Goal: Task Accomplishment & Management: Manage account settings

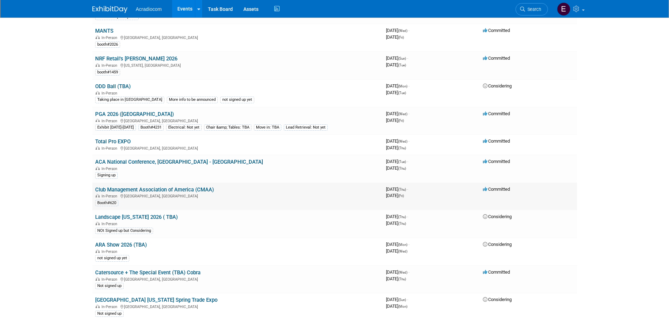
scroll to position [562, 0]
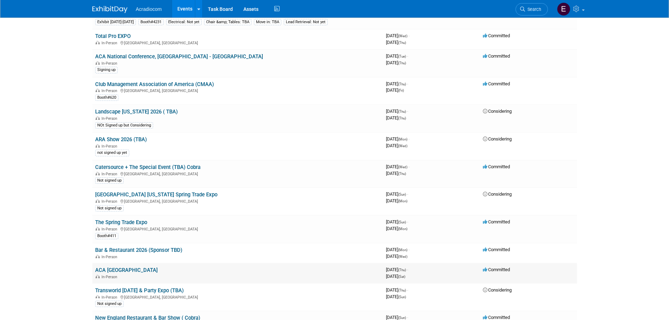
click at [123, 270] on link "ACA [GEOGRAPHIC_DATA]" at bounding box center [126, 270] width 63 height 6
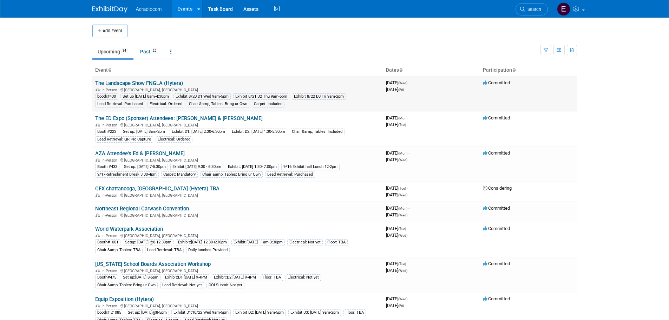
click at [163, 80] on link "The Landscape Show FNGLA (Hytera)" at bounding box center [139, 83] width 88 height 6
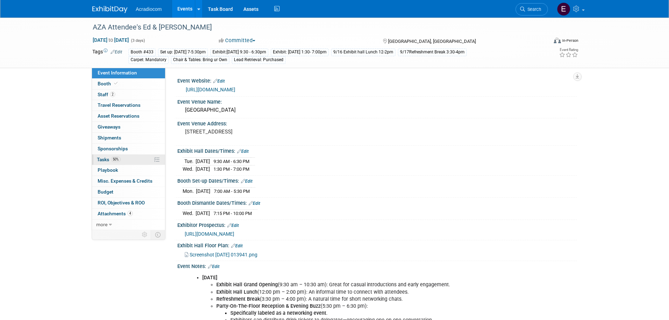
click at [119, 157] on span "50%" at bounding box center [115, 159] width 9 height 5
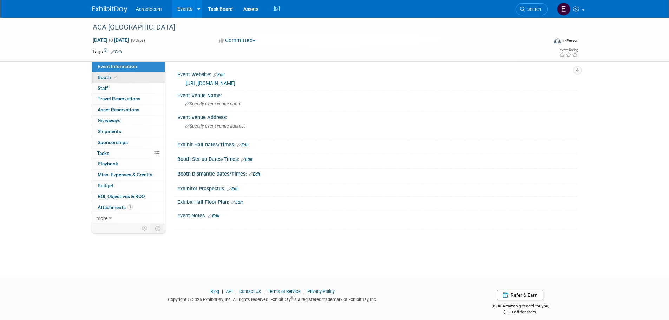
click at [101, 76] on span "Booth" at bounding box center [108, 77] width 21 height 6
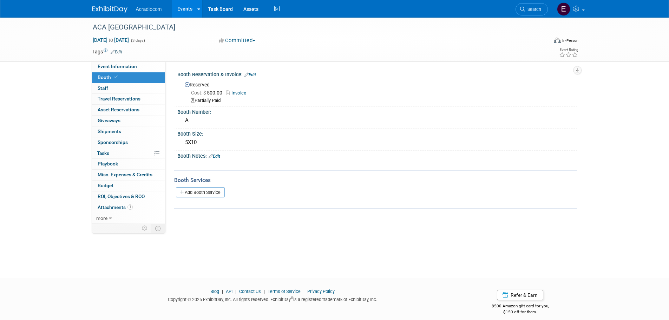
click at [120, 50] on link "Edit" at bounding box center [117, 52] width 12 height 5
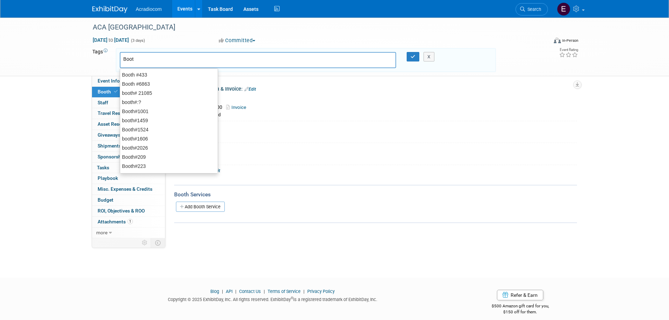
type input "Booth"
click at [136, 73] on div "Booth #433" at bounding box center [169, 75] width 98 height 10
type input "Booth #433"
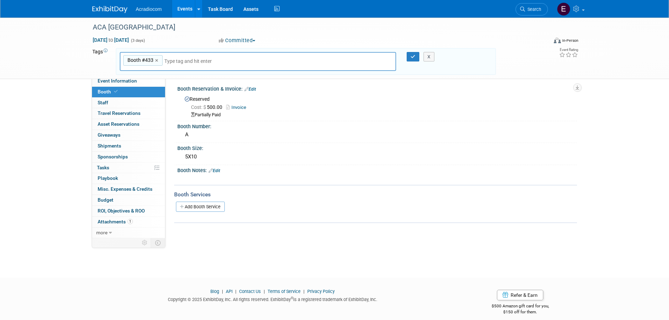
click at [148, 56] on div "Booth #433 ×" at bounding box center [142, 60] width 39 height 11
type input "Booth #433"
click at [148, 60] on span "Booth #433" at bounding box center [139, 60] width 27 height 7
type input "Booth #433"
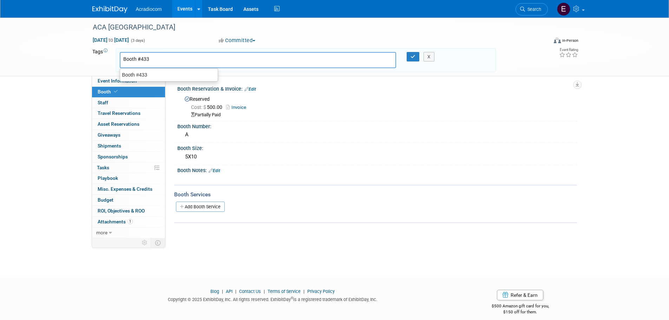
click at [148, 60] on input "Booth #433" at bounding box center [151, 59] width 56 height 7
type input "Booth #A"
click at [415, 60] on button "button" at bounding box center [413, 57] width 13 height 10
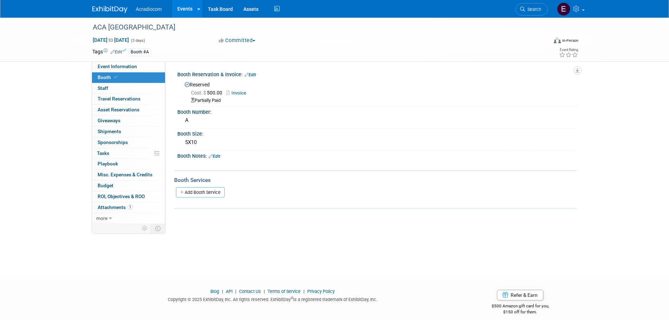
click at [103, 4] on link at bounding box center [114, 6] width 44 height 6
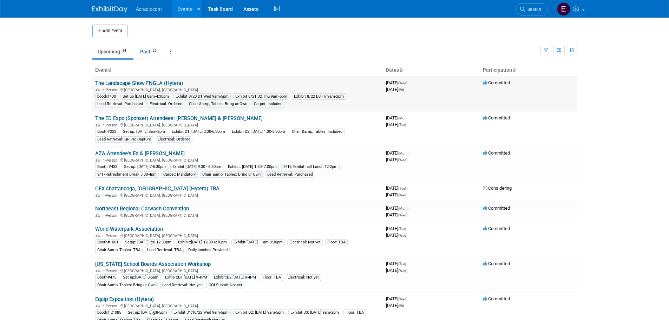
click at [142, 84] on link "The Landscape Show FNGLA (Hytera)" at bounding box center [139, 83] width 88 height 6
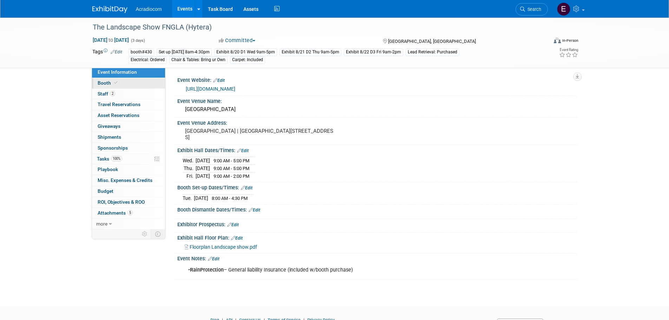
click at [142, 83] on link "Booth" at bounding box center [128, 83] width 73 height 11
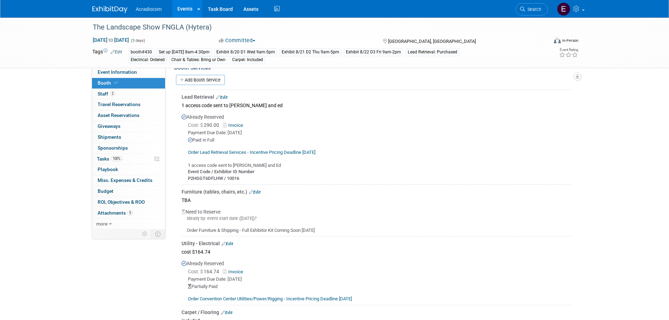
scroll to position [35, 0]
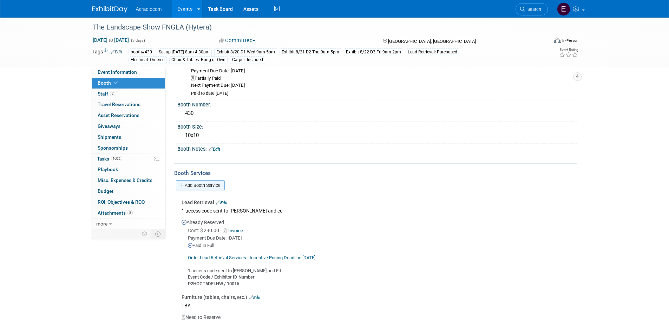
click at [209, 187] on link "Add Booth Service" at bounding box center [200, 185] width 49 height 10
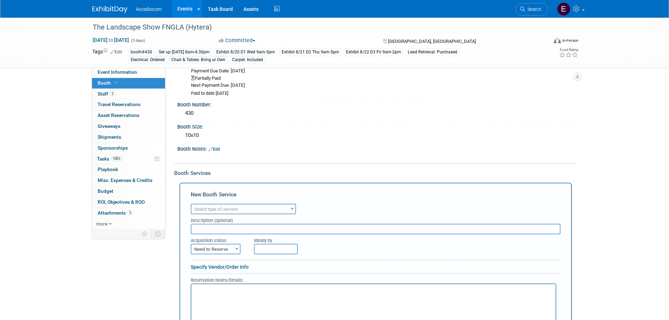
scroll to position [0, 0]
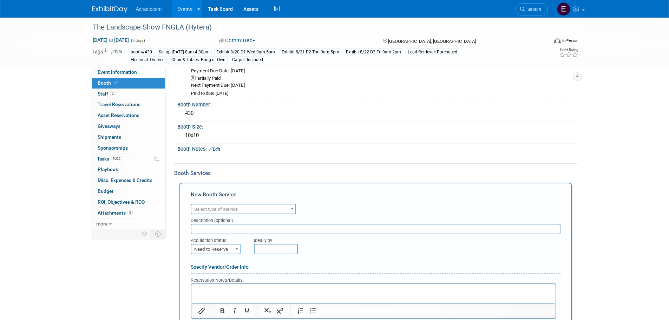
click at [216, 208] on span "Select type of service" at bounding box center [216, 209] width 44 height 5
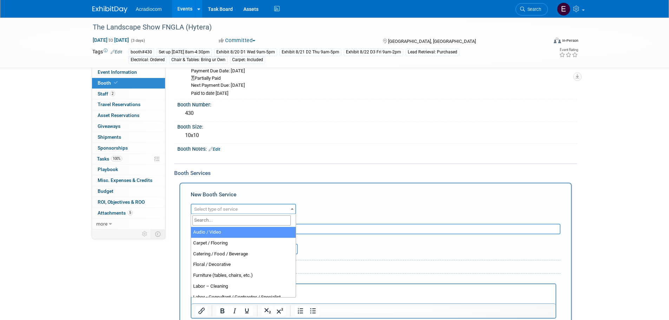
type input "c"
type input "i"
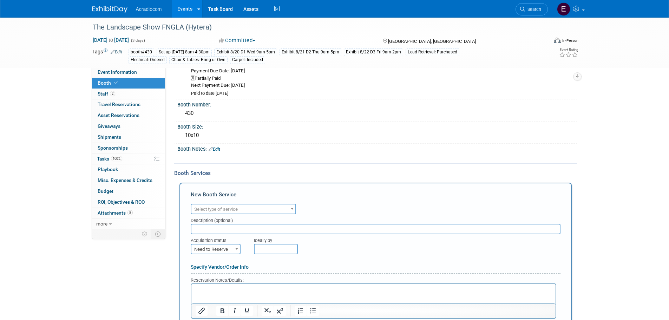
click at [271, 204] on span "Select type of service" at bounding box center [243, 209] width 105 height 11
click at [102, 92] on span "Staff 2" at bounding box center [107, 94] width 18 height 6
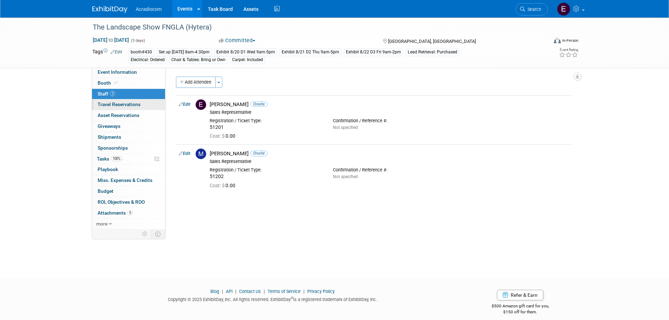
click at [108, 103] on span "Travel Reservations 0" at bounding box center [119, 105] width 43 height 6
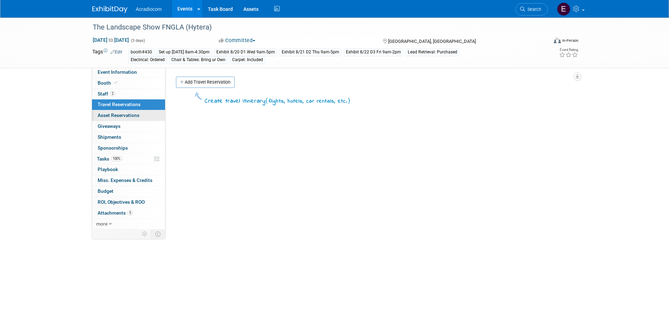
click at [112, 116] on span "Asset Reservations 0" at bounding box center [119, 115] width 42 height 6
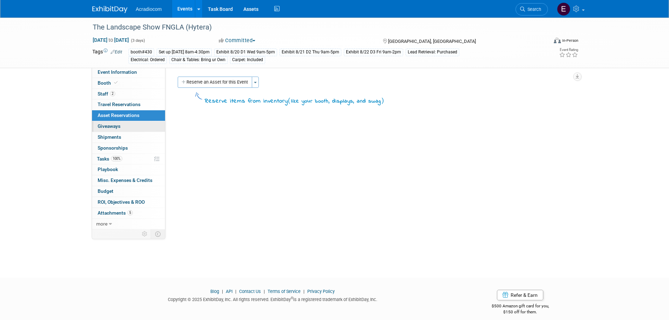
click at [113, 124] on span "Giveaways 0" at bounding box center [109, 126] width 23 height 6
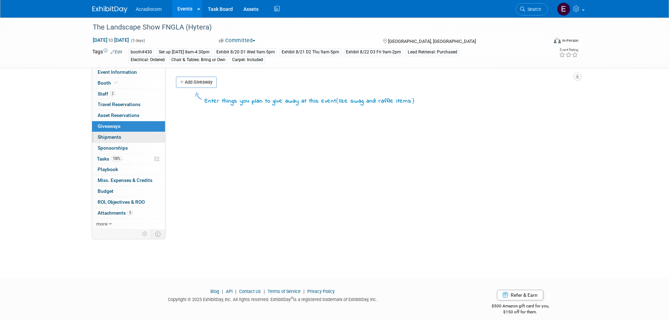
click at [116, 139] on span "Shipments 0" at bounding box center [110, 137] width 24 height 6
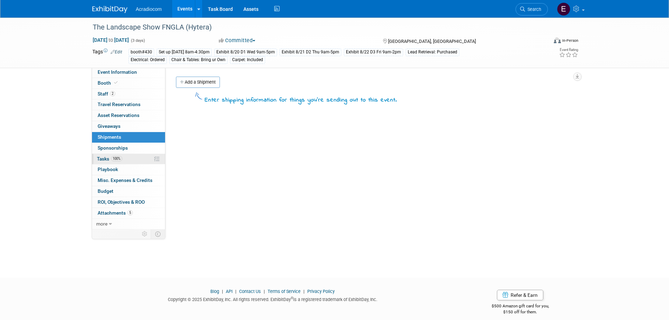
click at [119, 154] on link "100% Tasks 100%" at bounding box center [128, 159] width 73 height 11
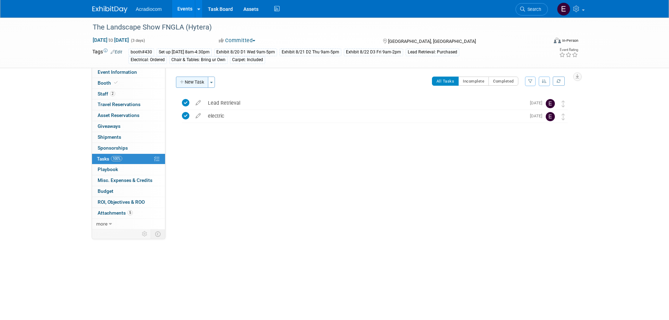
click at [197, 81] on button "New Task" at bounding box center [192, 82] width 32 height 11
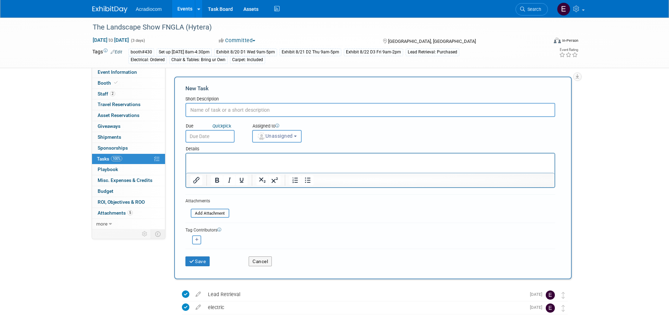
click at [214, 111] on input "text" at bounding box center [371, 110] width 370 height 14
click at [128, 215] on span "5" at bounding box center [130, 212] width 5 height 5
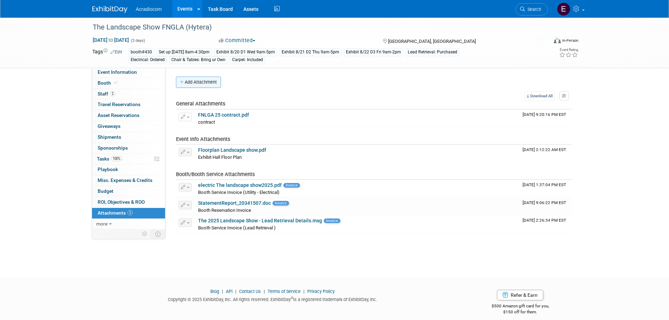
click at [217, 82] on button "Add Attachment" at bounding box center [198, 82] width 45 height 11
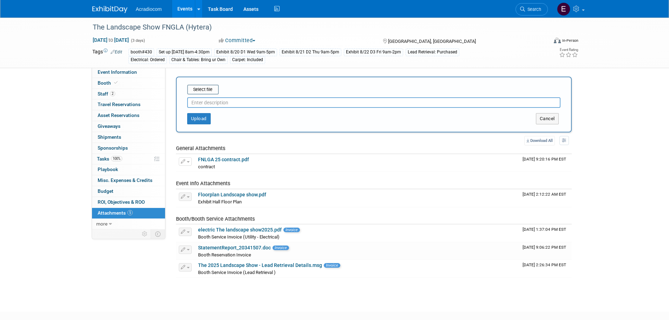
click at [213, 106] on input "text" at bounding box center [373, 102] width 373 height 11
click at [216, 99] on input "text" at bounding box center [373, 102] width 373 height 11
click at [205, 115] on button "Upload" at bounding box center [199, 118] width 24 height 11
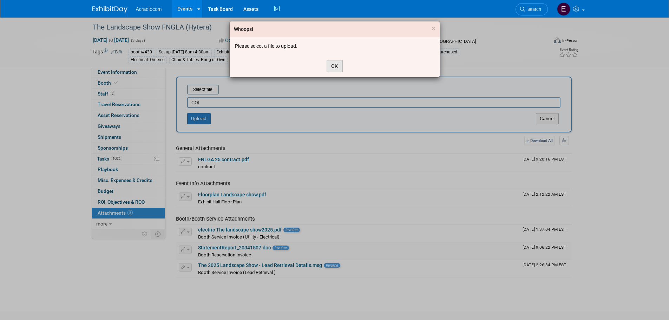
click at [341, 66] on button "OK" at bounding box center [335, 66] width 16 height 12
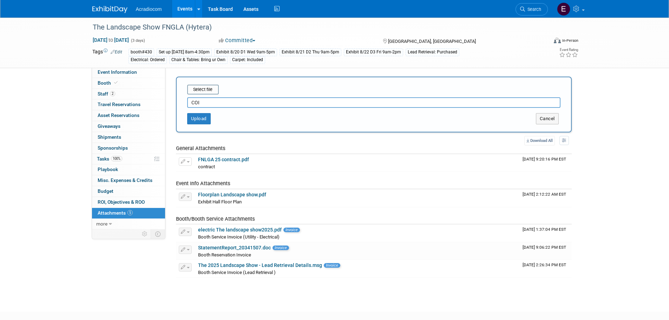
click at [215, 99] on input "COI" at bounding box center [373, 102] width 373 height 11
click at [215, 88] on input "file" at bounding box center [177, 89] width 84 height 8
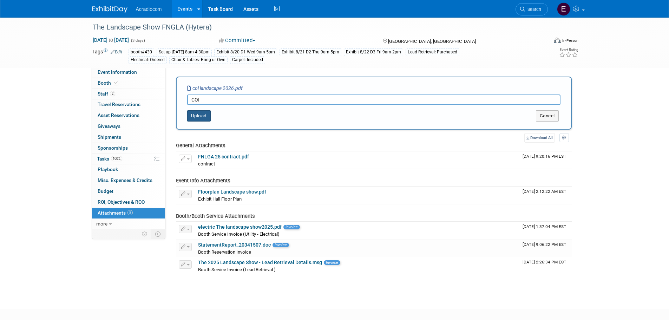
click at [196, 118] on button "Upload" at bounding box center [199, 115] width 24 height 11
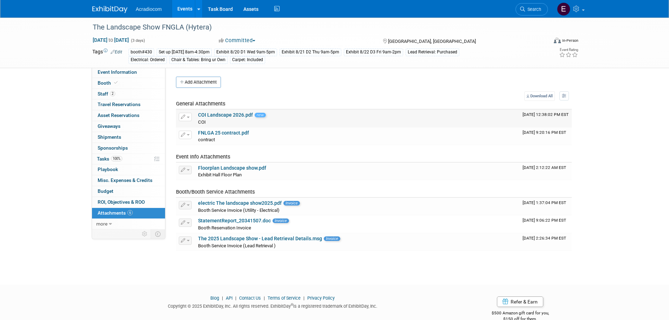
click at [274, 119] on div "COI COI X" at bounding box center [357, 121] width 319 height 7
click at [245, 116] on link "COI Landscape 2026.pdf" at bounding box center [225, 115] width 55 height 6
click at [186, 118] on button "button" at bounding box center [185, 117] width 13 height 8
click at [217, 150] on button "Delete Attachment" at bounding box center [210, 152] width 55 height 9
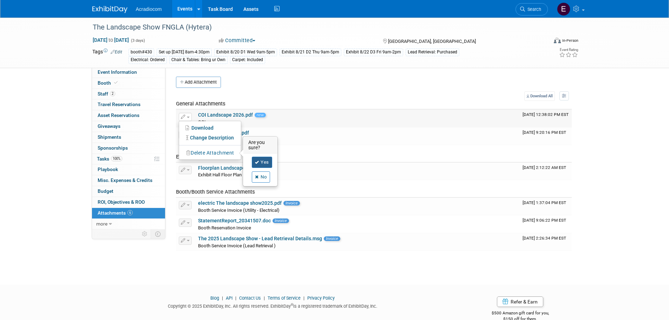
click at [266, 163] on link "Yes" at bounding box center [262, 162] width 20 height 11
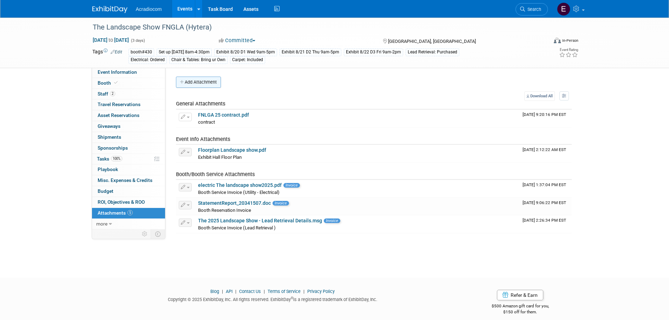
click at [195, 86] on button "Add Attachment" at bounding box center [198, 82] width 45 height 11
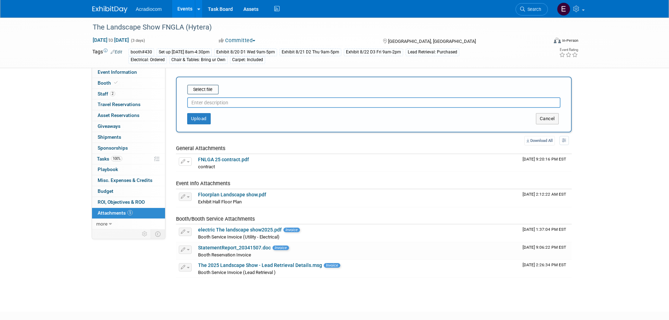
click at [203, 104] on input "text" at bounding box center [373, 102] width 373 height 11
type input "Coi"
click at [208, 87] on input "file" at bounding box center [177, 89] width 84 height 8
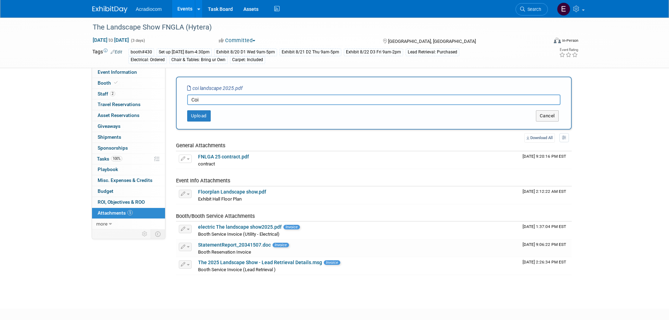
click at [222, 87] on icon "coi landscape 2025.pdf" at bounding box center [215, 88] width 56 height 6
click at [210, 89] on icon "coi landscape 2025.pdf" at bounding box center [215, 88] width 56 height 6
click at [205, 117] on button "Upload" at bounding box center [199, 115] width 24 height 11
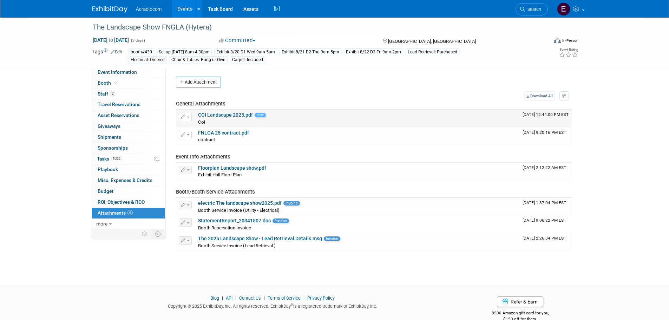
click at [203, 117] on link "COI Landscape 2025.pdf" at bounding box center [225, 115] width 55 height 6
click at [123, 9] on img at bounding box center [109, 9] width 35 height 7
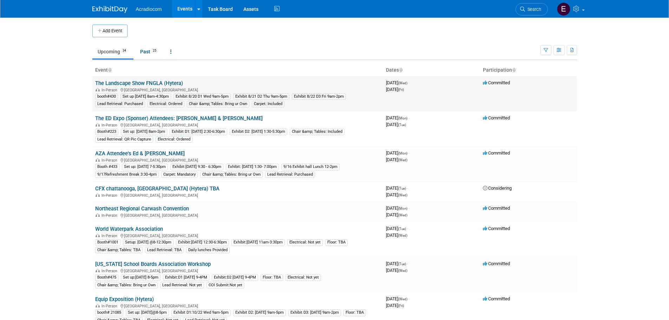
click at [138, 80] on link "The Landscape Show FNGLA (Hytera)" at bounding box center [139, 83] width 88 height 6
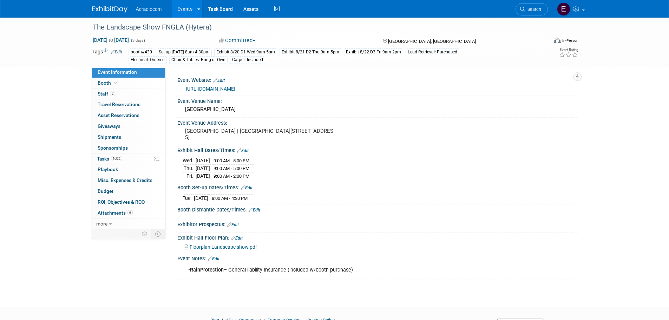
click at [249, 93] on div "[URL][DOMAIN_NAME]" at bounding box center [377, 88] width 400 height 11
click at [235, 86] on link "[URL][DOMAIN_NAME]" at bounding box center [211, 89] width 50 height 6
click at [220, 78] on link "Edit" at bounding box center [219, 80] width 12 height 5
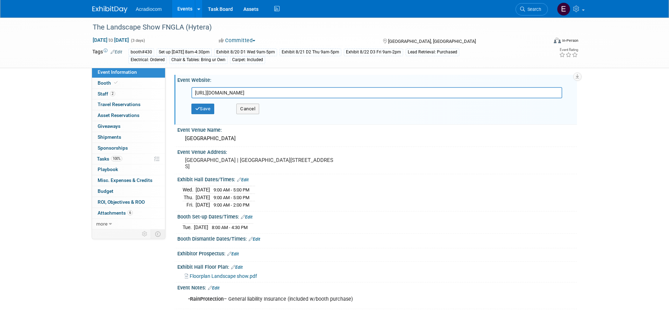
click at [230, 92] on input "https://www.thelandscapeshow.org/2025/public/mainhall.aspx?ID=2103&sortMenu=100…" at bounding box center [376, 92] width 371 height 11
type input "[URL][DOMAIN_NAME]"
click at [204, 108] on button "Save" at bounding box center [202, 109] width 23 height 11
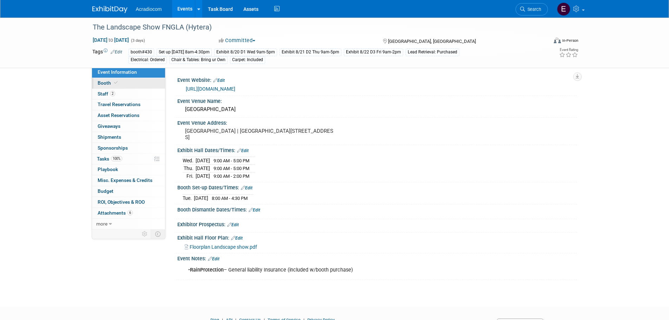
click at [130, 80] on link "Booth" at bounding box center [128, 83] width 73 height 11
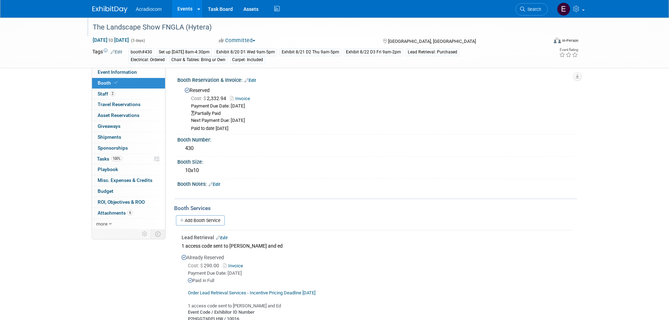
click at [170, 31] on div "The Landscape Show FNGLA (Hytera)" at bounding box center [313, 27] width 447 height 13
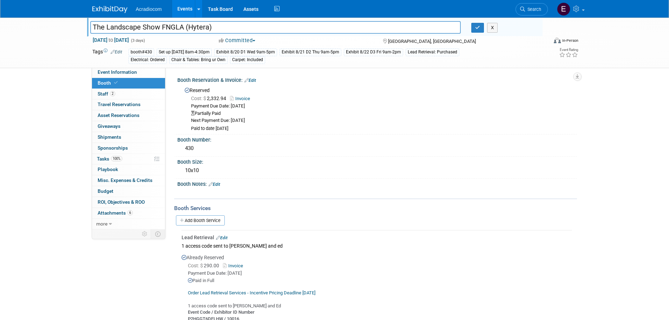
click at [170, 31] on input "The Landscape Show FNGLA (Hytera)" at bounding box center [275, 27] width 371 height 12
click at [482, 28] on button "button" at bounding box center [477, 28] width 13 height 10
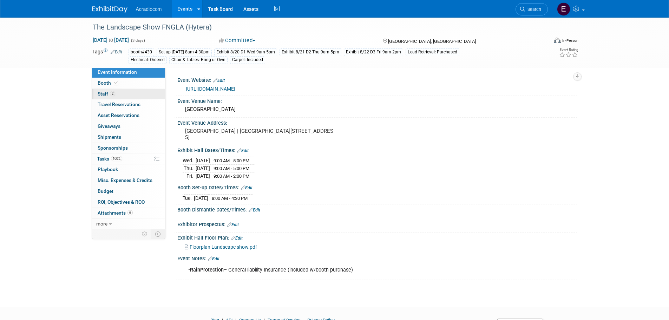
click at [144, 93] on link "2 Staff 2" at bounding box center [128, 94] width 73 height 11
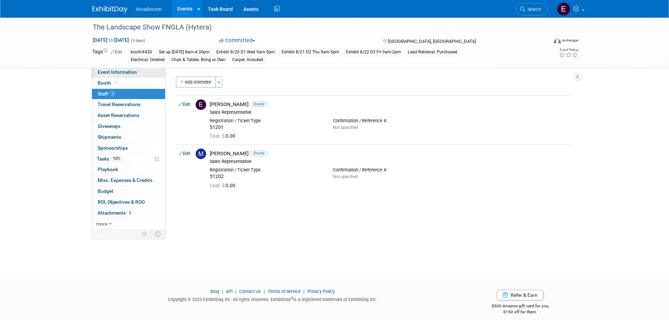
click at [144, 73] on link "Event Information" at bounding box center [128, 72] width 73 height 11
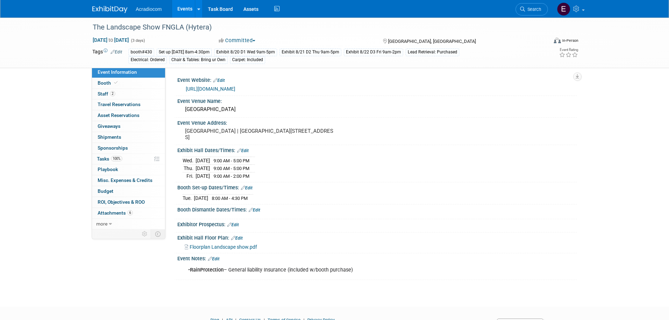
click at [110, 11] on img at bounding box center [109, 9] width 35 height 7
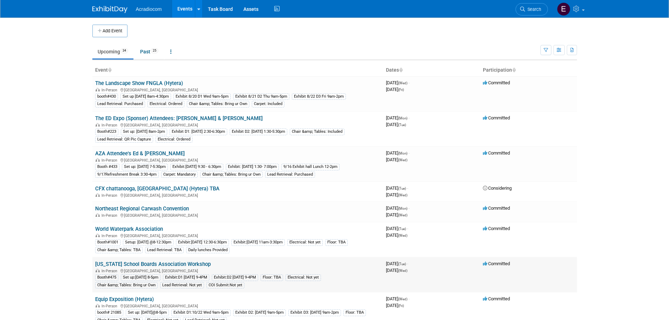
scroll to position [35, 0]
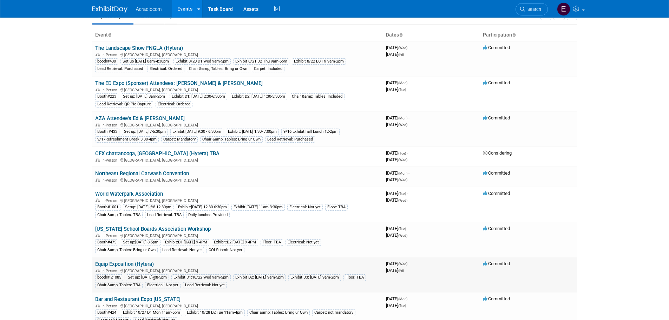
click at [122, 263] on link "Equip Exposition (Hytera)" at bounding box center [124, 264] width 59 height 6
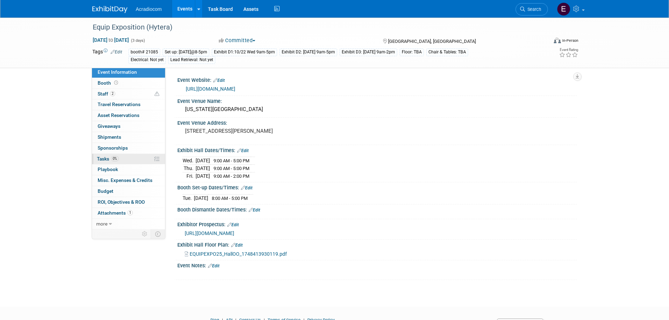
click at [112, 157] on span "0%" at bounding box center [115, 158] width 8 height 5
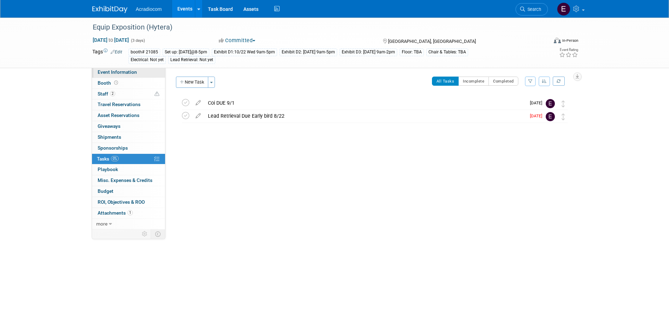
click at [124, 72] on span "Event Information" at bounding box center [117, 72] width 39 height 6
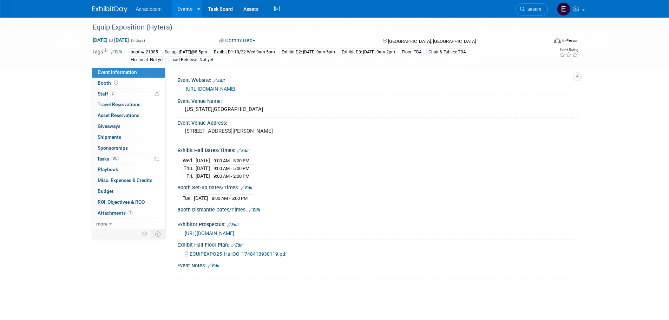
click at [235, 88] on link "[URL][DOMAIN_NAME]" at bounding box center [211, 89] width 50 height 6
click at [122, 160] on link "0% Tasks 0%" at bounding box center [128, 159] width 73 height 11
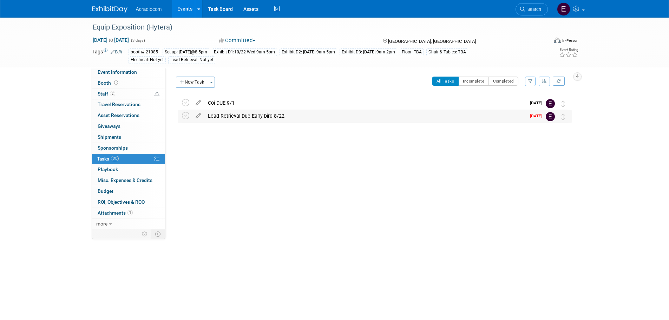
click at [268, 113] on div "Lead Retrieval Due Early bird 8/22" at bounding box center [364, 116] width 321 height 12
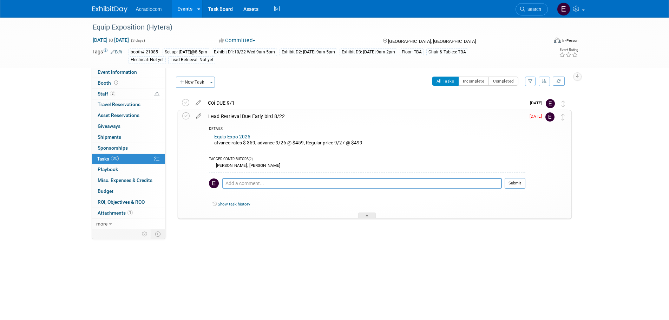
click at [200, 116] on icon at bounding box center [199, 114] width 12 height 9
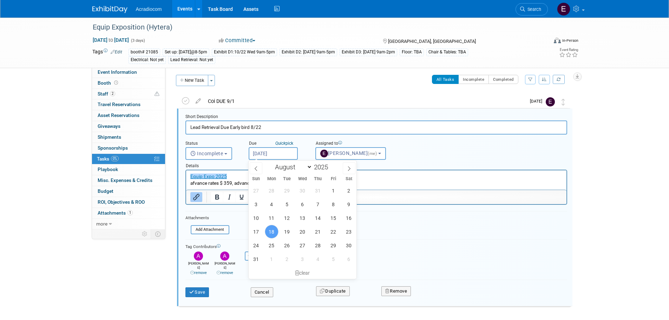
click at [261, 152] on input "[DATE]" at bounding box center [273, 153] width 49 height 13
click at [298, 232] on span "20" at bounding box center [303, 232] width 14 height 14
type input "[DATE]"
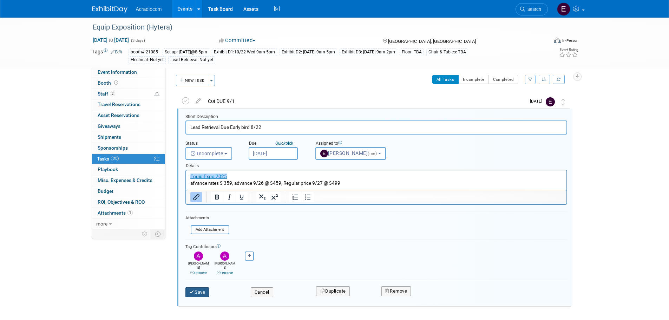
click at [204, 292] on button "Save" at bounding box center [198, 292] width 24 height 10
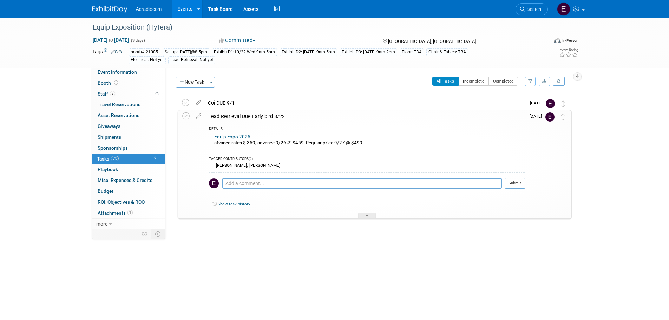
click at [230, 138] on link "Equip Expo 2025" at bounding box center [232, 136] width 36 height 5
click at [264, 89] on div "All Tasks Incomplete Completed Filter by Assignee -- Select Assignee -- All una…" at bounding box center [395, 84] width 353 height 15
click at [362, 80] on div "All Tasks Incomplete Completed Filter by Assignee -- Select Assignee -- All una…" at bounding box center [395, 84] width 353 height 15
click at [115, 11] on img at bounding box center [109, 9] width 35 height 7
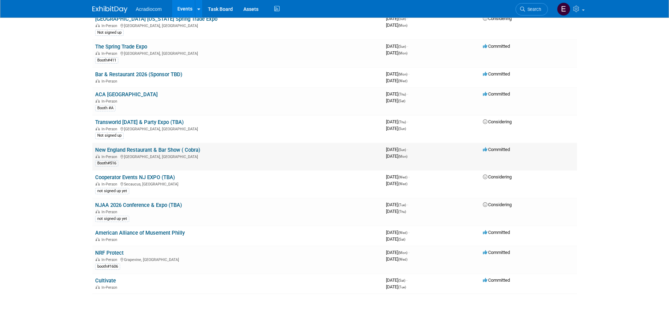
scroll to position [773, 0]
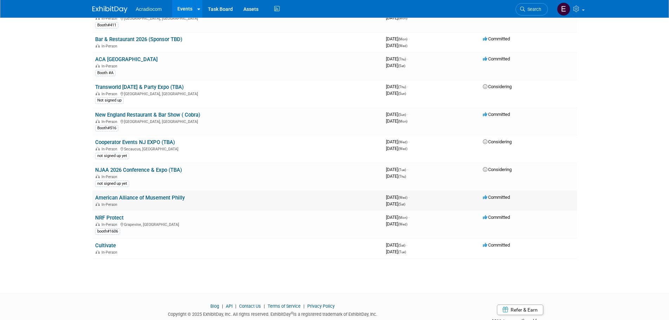
click at [125, 200] on link "American Alliance of Musement Philly" at bounding box center [140, 198] width 90 height 6
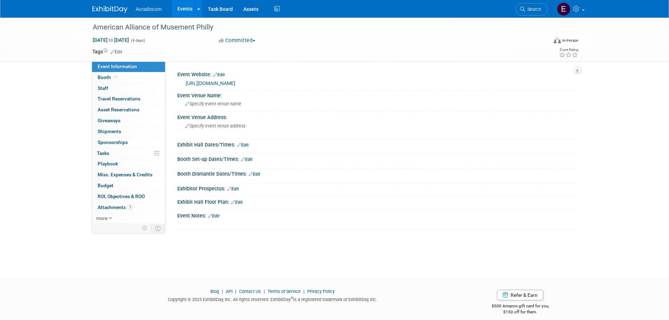
click at [121, 52] on link "Edit" at bounding box center [117, 52] width 12 height 5
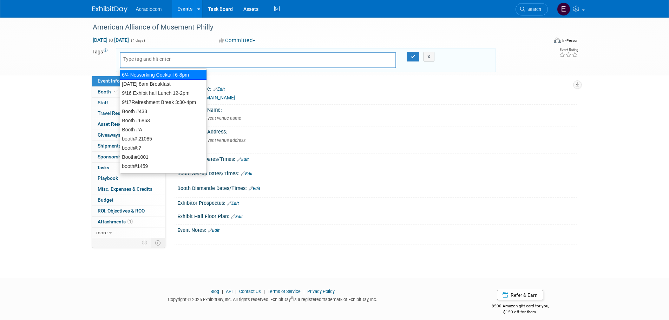
click at [163, 57] on input "text" at bounding box center [151, 59] width 56 height 7
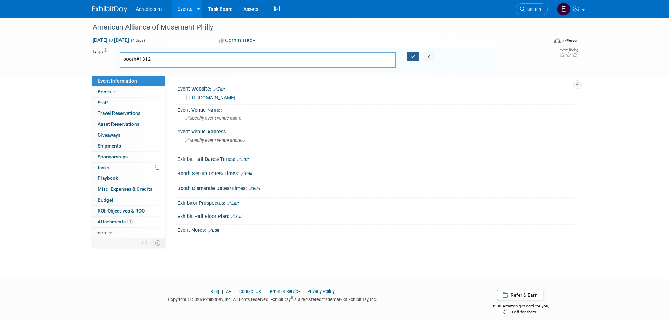
type input "booth#1312"
click at [412, 55] on icon "button" at bounding box center [413, 56] width 5 height 5
type input "booth#1312"
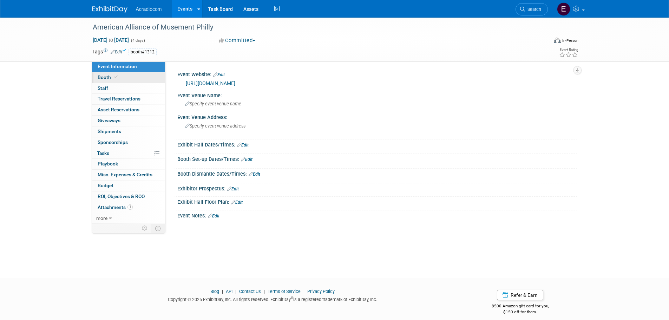
click at [121, 83] on link "Booth" at bounding box center [128, 77] width 73 height 11
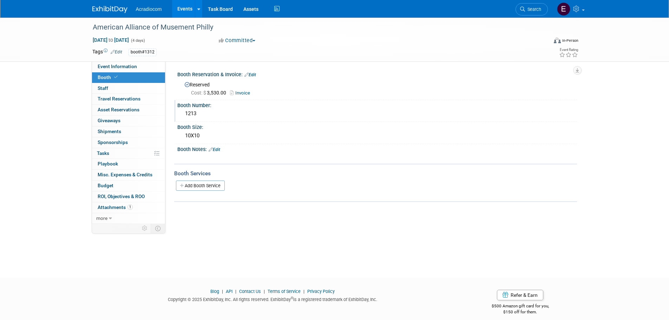
click at [192, 111] on div "1213" at bounding box center [377, 113] width 389 height 11
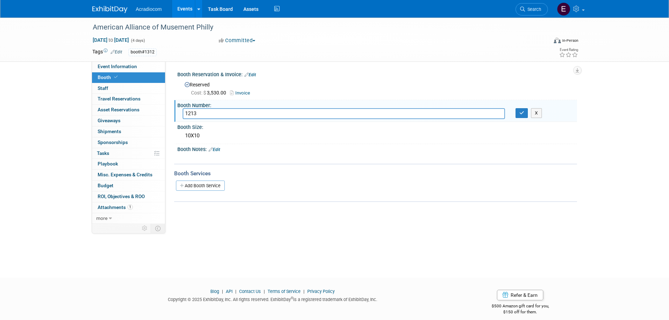
click at [192, 111] on input "1213" at bounding box center [344, 113] width 323 height 11
type input "1312"
click at [518, 110] on button "button" at bounding box center [522, 113] width 13 height 10
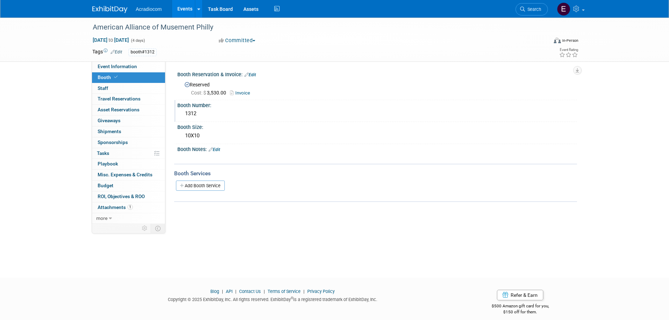
click at [110, 12] on img at bounding box center [109, 9] width 35 height 7
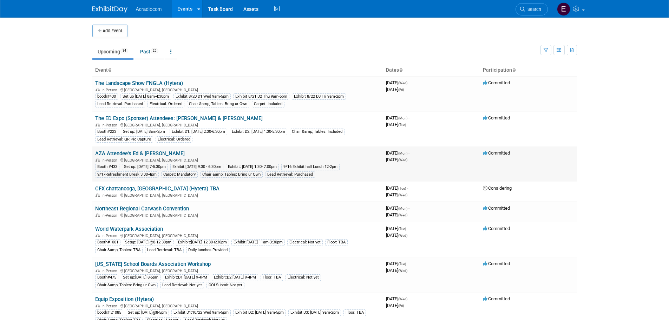
click at [121, 152] on link "AZA Attendee's Ed & [PERSON_NAME]" at bounding box center [140, 153] width 90 height 6
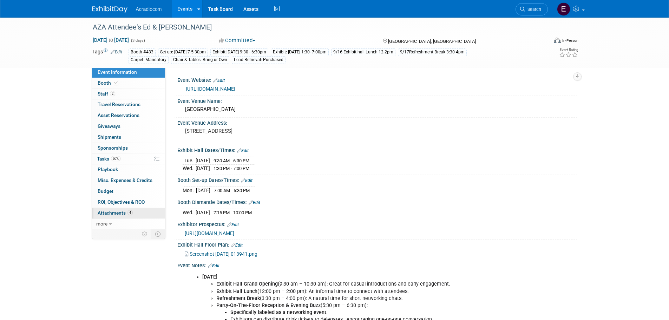
click at [116, 211] on span "Attachments 4" at bounding box center [115, 213] width 35 height 6
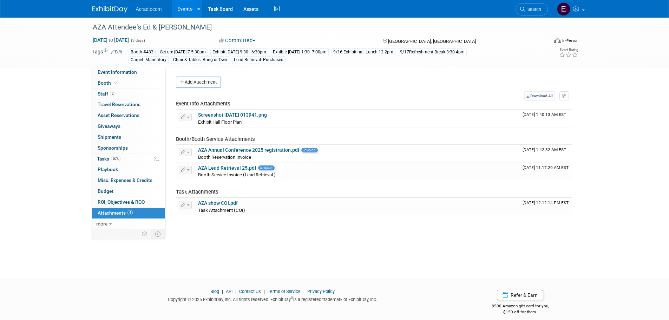
click at [112, 13] on img at bounding box center [109, 9] width 35 height 7
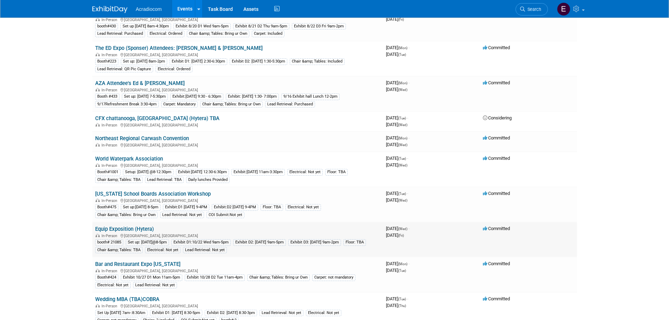
scroll to position [35, 0]
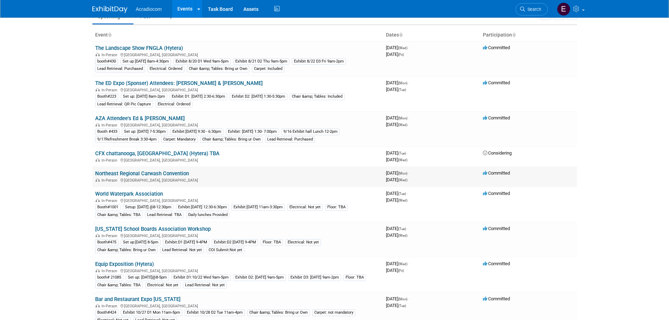
click at [177, 171] on link "Northeast Regional Carwash Convention" at bounding box center [142, 173] width 94 height 6
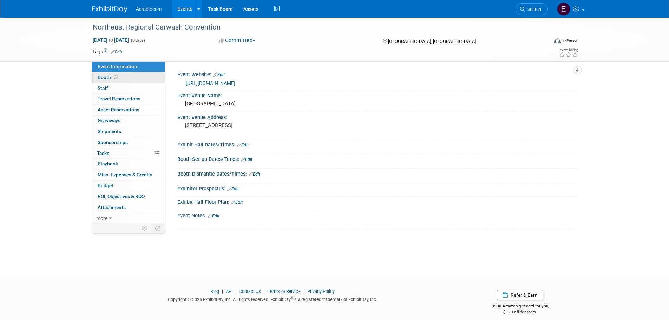
click at [122, 76] on link "Booth" at bounding box center [128, 77] width 73 height 11
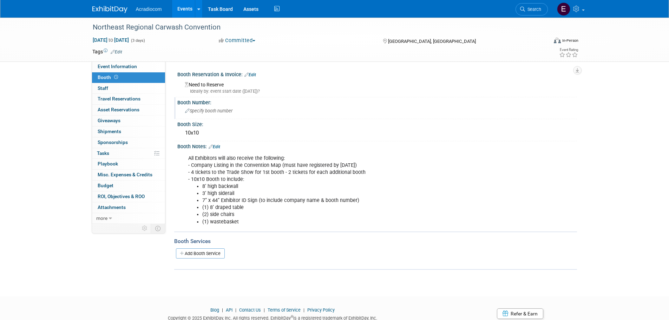
click at [226, 111] on span "Specify booth number" at bounding box center [208, 110] width 47 height 5
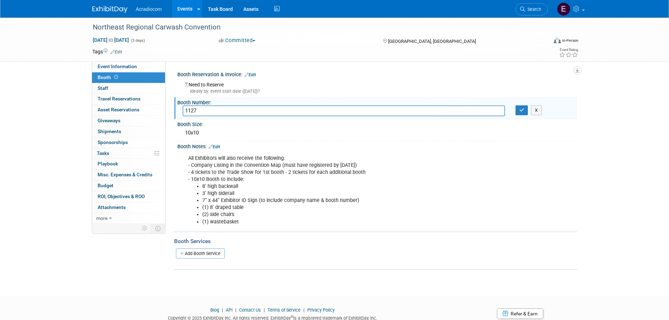
type input "1127"
click at [522, 116] on div "1127 X" at bounding box center [377, 110] width 400 height 11
click at [518, 113] on button "button" at bounding box center [522, 110] width 13 height 10
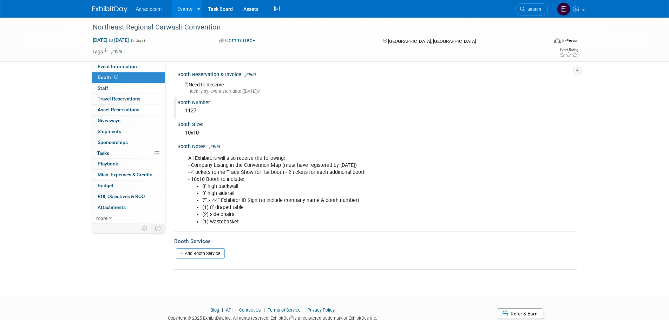
click at [117, 51] on link "Edit" at bounding box center [117, 52] width 12 height 5
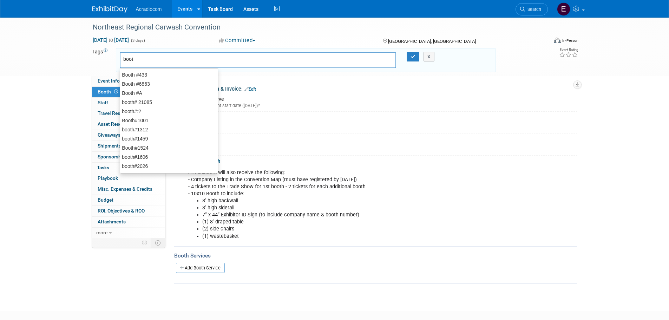
type input "booth"
click at [143, 75] on div "Booth #433" at bounding box center [169, 75] width 98 height 10
type input "Booth #433"
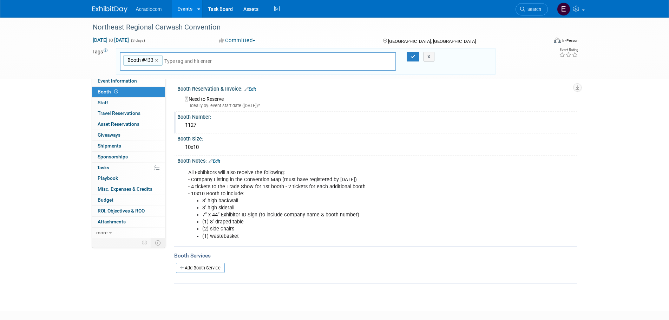
click at [145, 62] on span "Booth #433" at bounding box center [139, 60] width 27 height 7
type input "Booth #433"
click at [149, 60] on span "Booth #433" at bounding box center [139, 60] width 27 height 7
type input "Booth #433"
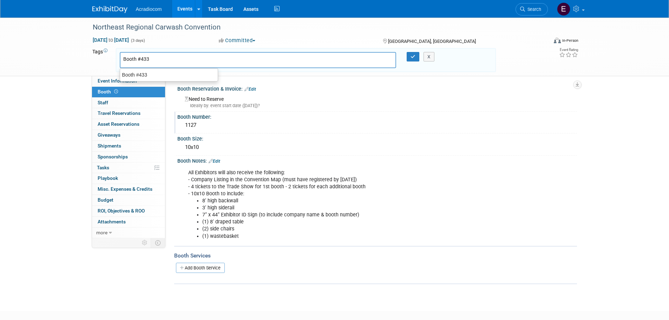
click at [152, 58] on input "Booth #433" at bounding box center [151, 59] width 56 height 7
type input "Booth #1127"
click at [413, 56] on icon "button" at bounding box center [413, 56] width 5 height 5
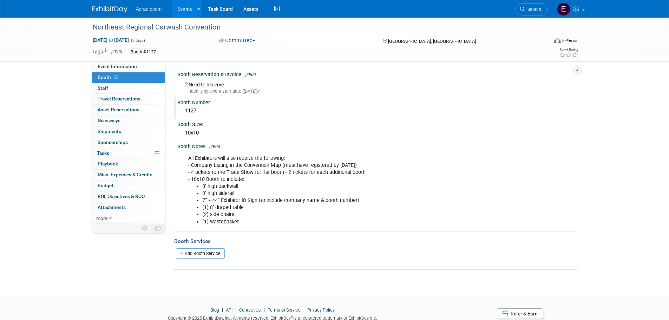
click at [103, 8] on img at bounding box center [109, 9] width 35 height 7
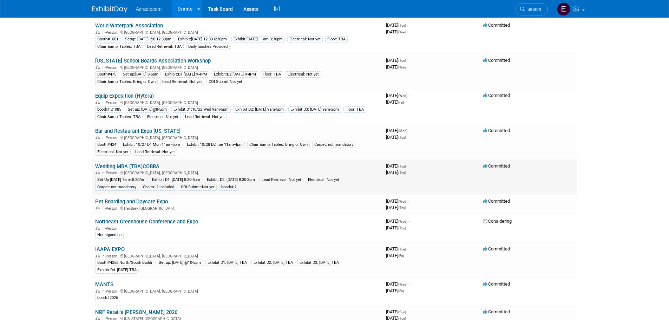
scroll to position [281, 0]
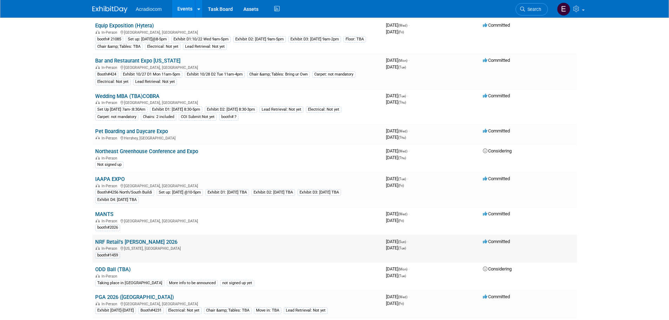
click at [159, 244] on link "NRF Retail's [PERSON_NAME] 2026" at bounding box center [136, 242] width 82 height 6
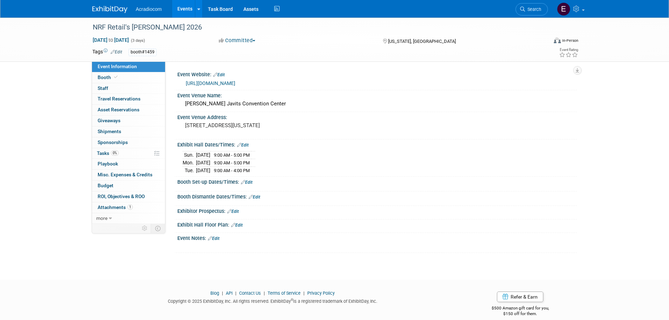
click at [234, 77] on div "Event Website: Edit" at bounding box center [377, 73] width 400 height 9
click at [234, 83] on link "[URL][DOMAIN_NAME]" at bounding box center [211, 83] width 50 height 6
click at [100, 11] on img at bounding box center [109, 9] width 35 height 7
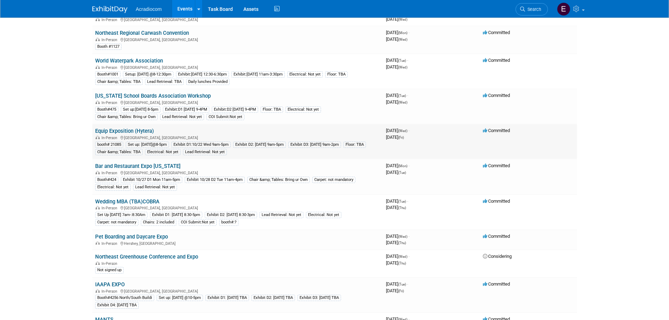
scroll to position [316, 0]
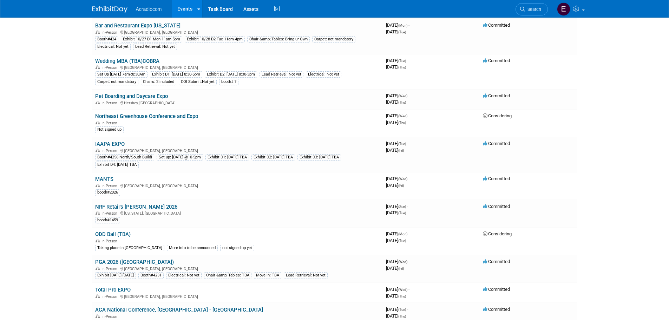
click at [267, 234] on td "ODD Ball (TBA) In-Person Taking place in Nashville More info to be announced no…" at bounding box center [237, 241] width 291 height 28
click at [120, 235] on link "ODD Ball (TBA)" at bounding box center [112, 234] width 35 height 6
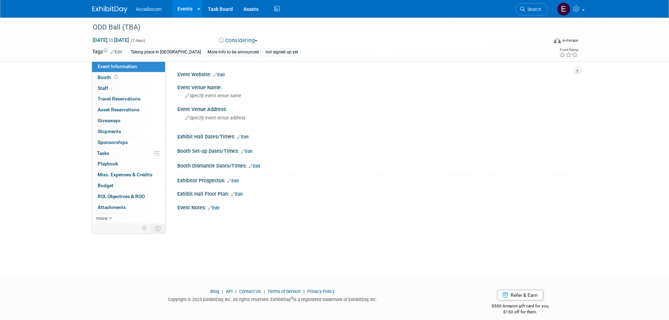
click at [235, 183] on div at bounding box center [377, 184] width 400 height 3
click at [237, 181] on link "Edit" at bounding box center [233, 180] width 12 height 5
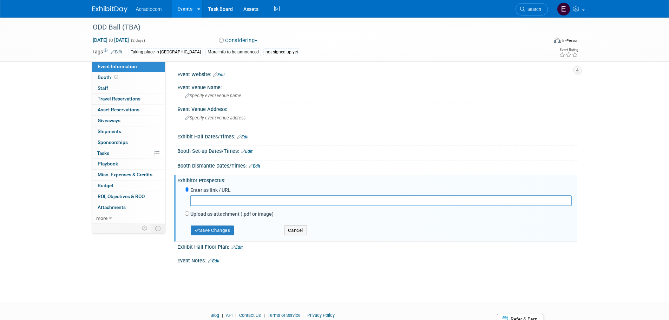
click at [214, 215] on label "Upload as attachment (.pdf or image)" at bounding box center [231, 213] width 83 height 7
click at [189, 215] on input "Upload as attachment (.pdf or image)" at bounding box center [187, 213] width 5 height 5
radio input "true"
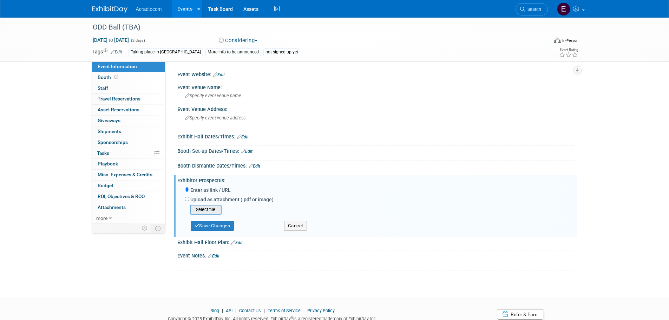
click at [212, 211] on input "file" at bounding box center [179, 210] width 84 height 8
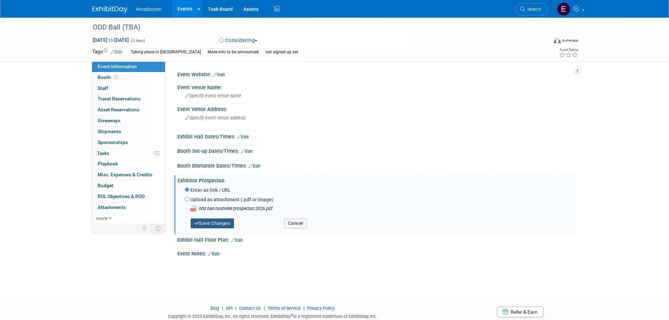
click at [219, 224] on button "Save Changes" at bounding box center [213, 224] width 44 height 10
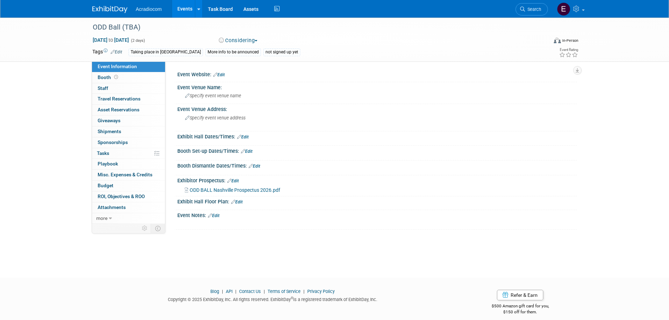
click at [243, 137] on link "Edit" at bounding box center [243, 137] width 12 height 5
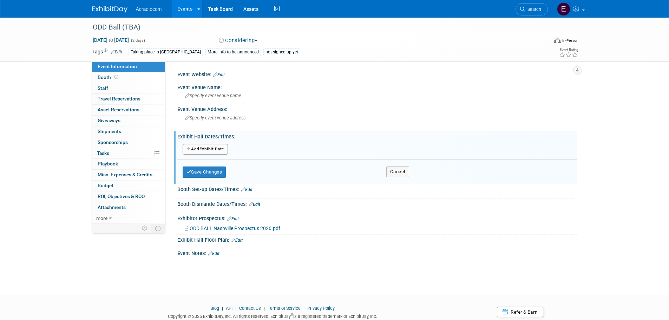
click at [228, 145] on button "Add Another Exhibit Date" at bounding box center [205, 149] width 45 height 11
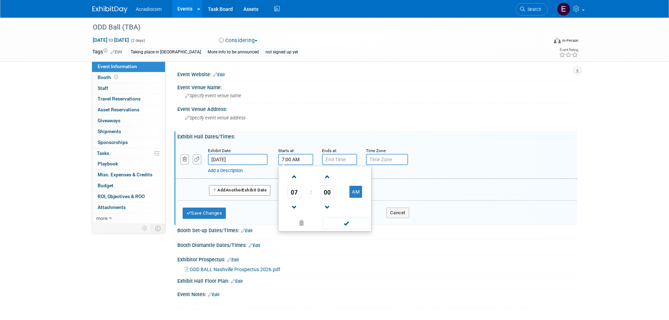
click at [297, 157] on input "7:00 AM" at bounding box center [295, 159] width 35 height 11
click at [292, 194] on span "07" at bounding box center [294, 192] width 13 height 13
click at [355, 175] on td "03" at bounding box center [358, 177] width 22 height 19
type input "3:00 AM"
type input "7:00 PM"
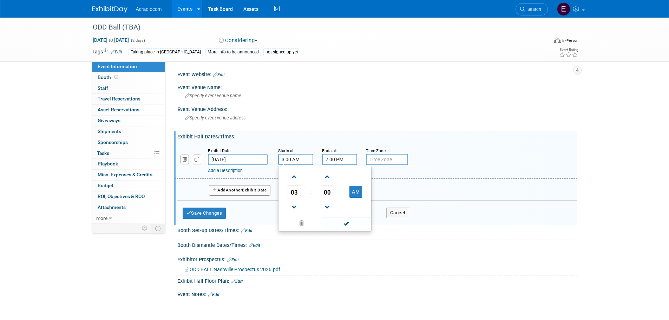
click at [343, 160] on input "7:00 PM" at bounding box center [339, 159] width 35 height 11
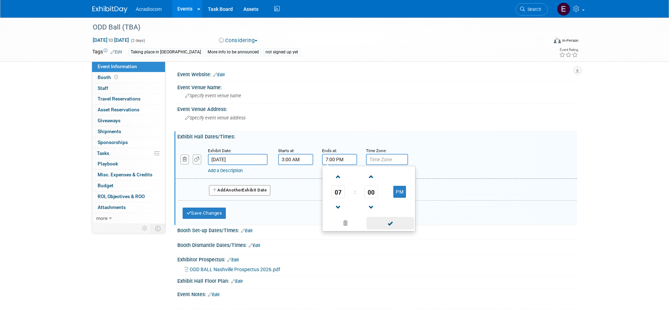
click at [384, 221] on span at bounding box center [390, 223] width 47 height 12
click at [242, 188] on span "Another" at bounding box center [234, 190] width 17 height 5
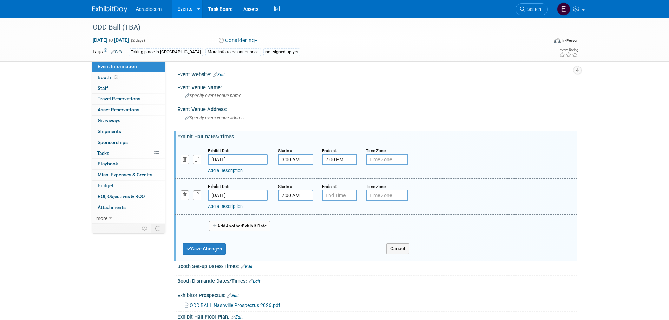
click at [285, 199] on input "7:00 AM" at bounding box center [295, 195] width 35 height 11
click at [295, 228] on span "07" at bounding box center [294, 227] width 13 height 13
click at [290, 255] on td "08" at bounding box center [291, 250] width 22 height 19
type input "8:00 AM"
click at [343, 195] on input "7:00 PM" at bounding box center [339, 195] width 35 height 11
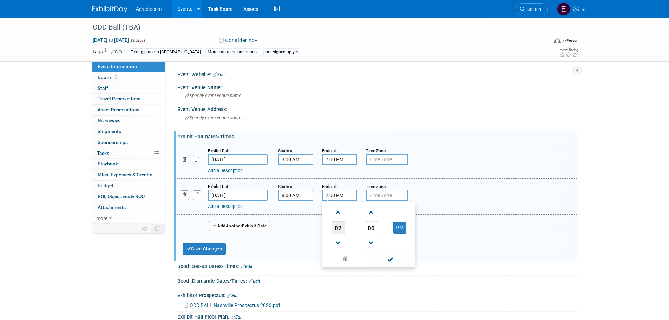
click at [339, 226] on span "07" at bounding box center [338, 227] width 13 height 13
click at [358, 233] on td "05" at bounding box center [357, 231] width 22 height 19
type input "5:00 PM"
click at [381, 255] on span at bounding box center [390, 259] width 47 height 12
click at [288, 160] on input "3:00 AM" at bounding box center [295, 159] width 35 height 11
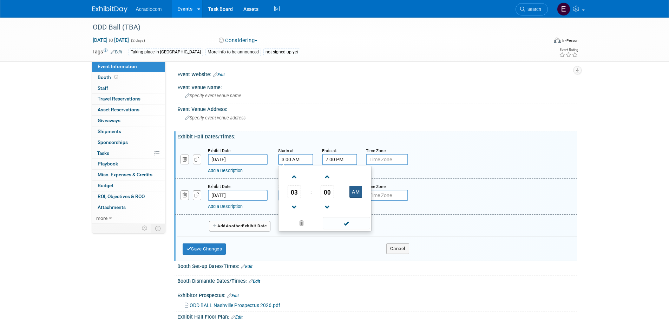
click at [357, 192] on button "AM" at bounding box center [356, 192] width 13 height 12
type input "3:00 PM"
click at [350, 222] on span at bounding box center [346, 223] width 47 height 12
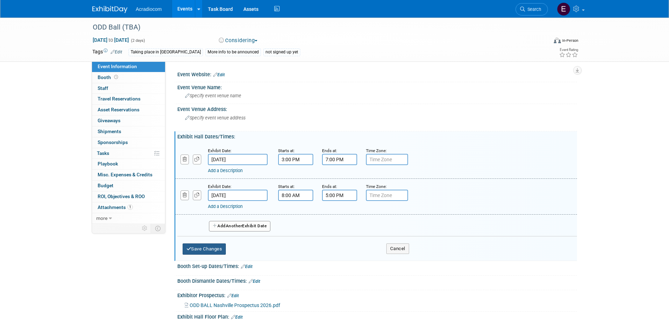
click at [220, 254] on button "Save Changes" at bounding box center [205, 248] width 44 height 11
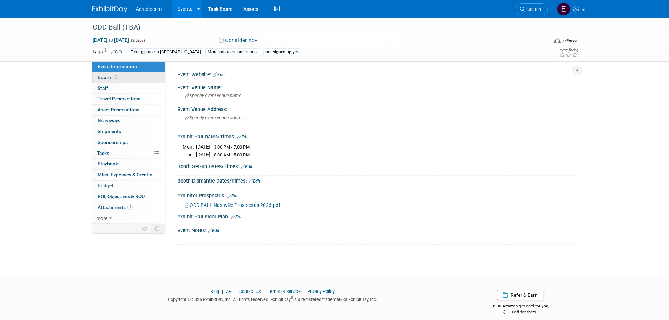
click at [143, 77] on link "Booth" at bounding box center [128, 77] width 73 height 11
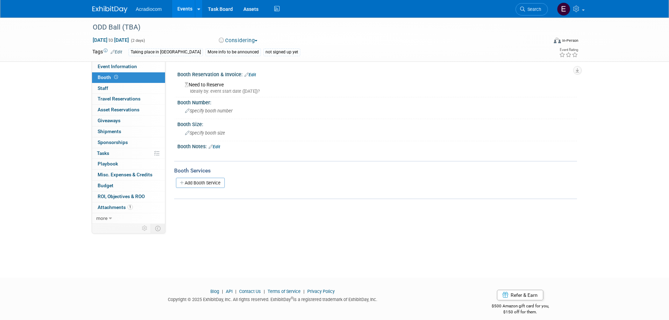
click at [216, 146] on link "Edit" at bounding box center [215, 146] width 12 height 5
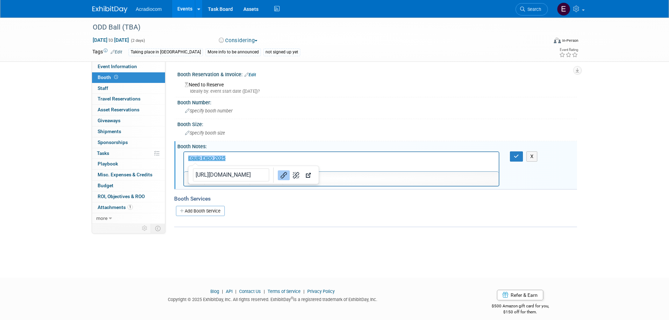
click at [238, 157] on p "﻿Equip Expo 2025" at bounding box center [341, 158] width 307 height 7
click at [238, 157] on p "Equip Expo 2025﻿" at bounding box center [341, 158] width 307 height 7
click at [326, 162] on html at bounding box center [341, 157] width 315 height 10
drag, startPoint x: 326, startPoint y: 162, endPoint x: 196, endPoint y: 154, distance: 129.5
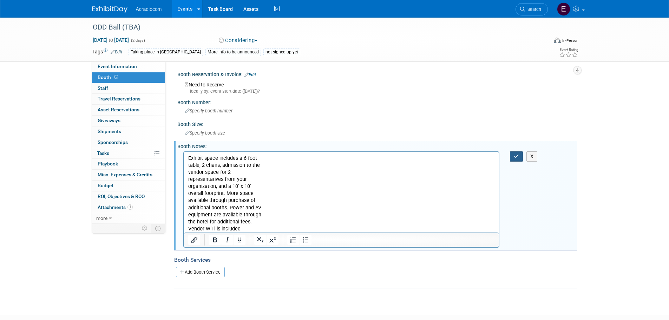
click at [515, 156] on icon "button" at bounding box center [516, 156] width 5 height 5
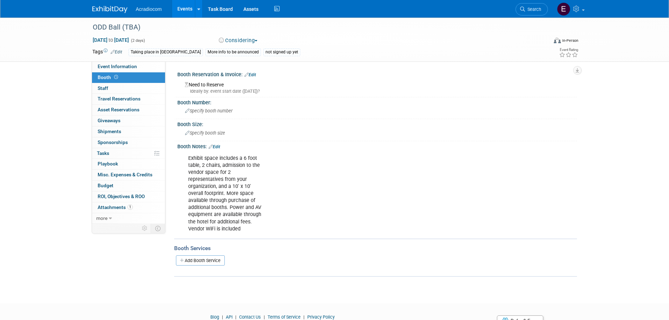
click at [256, 37] on button "Considering" at bounding box center [238, 40] width 44 height 7
click at [256, 43] on button "Considering" at bounding box center [238, 40] width 44 height 7
click at [108, 9] on img at bounding box center [109, 9] width 35 height 7
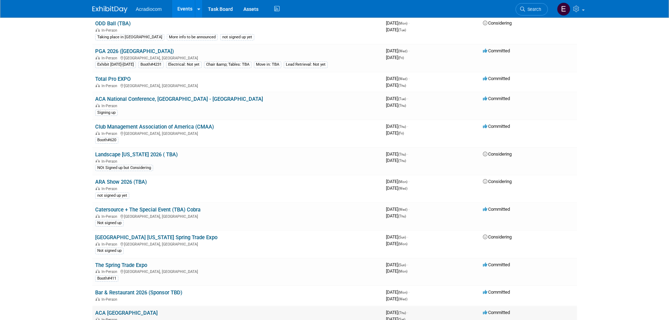
scroll to position [668, 0]
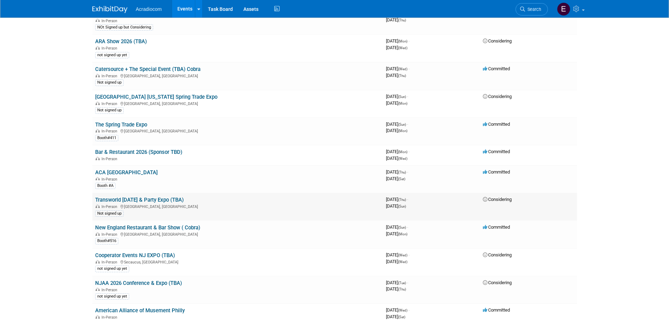
click at [173, 199] on link "Transworld [DATE] & Party Expo (TBA)" at bounding box center [139, 200] width 89 height 6
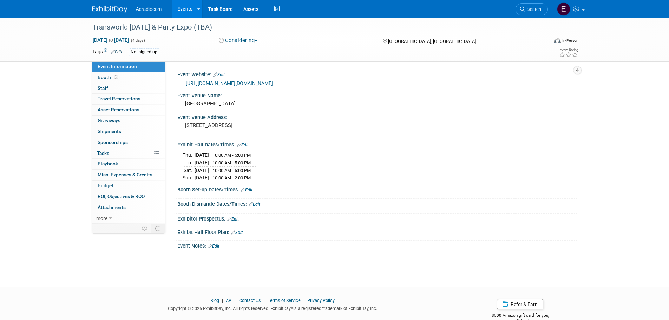
click at [98, 10] on img at bounding box center [109, 9] width 35 height 7
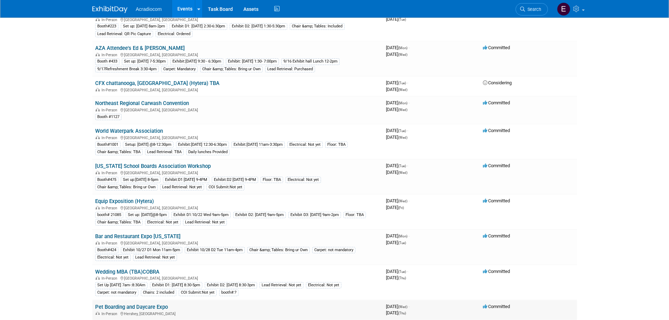
scroll to position [211, 0]
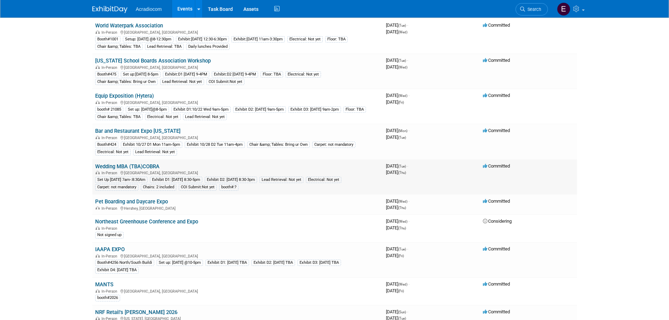
click at [138, 165] on link "Wedding MBA (TBA)COBRA" at bounding box center [127, 166] width 64 height 6
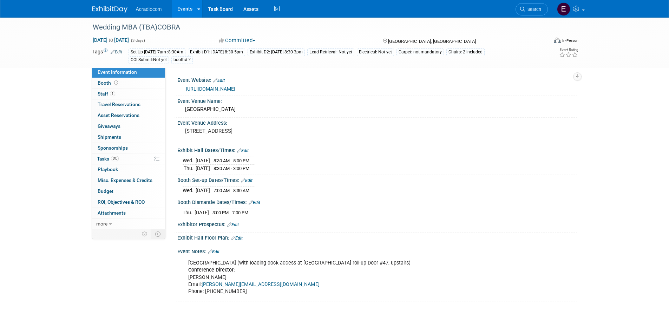
click at [193, 58] on div "booth#:?" at bounding box center [181, 59] width 21 height 7
click at [193, 60] on div "booth#:?" at bounding box center [181, 59] width 21 height 7
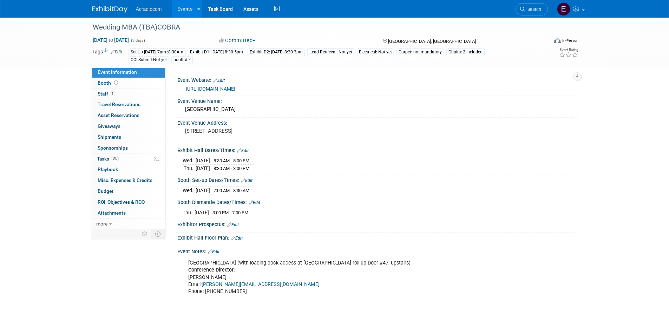
click at [183, 55] on div "Set Up [DATE] 7am-:8:30Am" at bounding box center [157, 51] width 57 height 7
click at [184, 52] on div "Set Up [DATE] 7am-:8:30Am" at bounding box center [157, 51] width 57 height 7
click at [117, 49] on span "Edit" at bounding box center [116, 52] width 14 height 6
click at [121, 51] on link "Edit" at bounding box center [117, 52] width 12 height 5
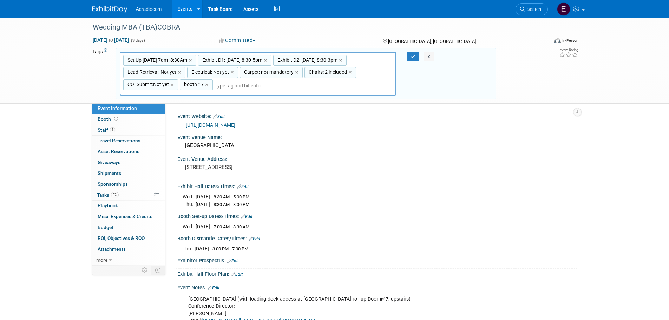
click at [154, 60] on span "Set Up [DATE] 7am-:8:30Am" at bounding box center [156, 60] width 61 height 7
type input "Set Up [DATE] 7am-:8:30Am"
click at [154, 60] on span "Set Up [DATE] 7am-:8:30Am" at bounding box center [156, 60] width 61 height 7
type input "Set Up [DATE] 7am-:8:30Am"
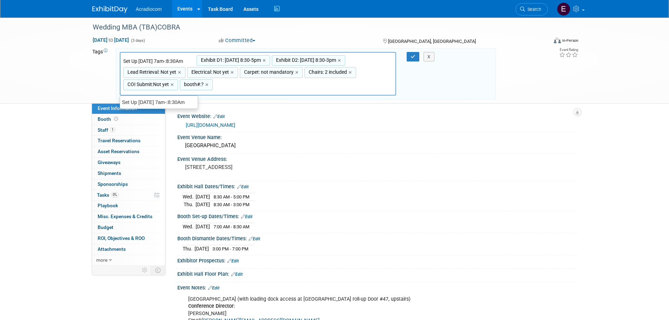
click at [126, 62] on input "Set Up [DATE] 7am-:8:30Am" at bounding box center [159, 61] width 73 height 7
click at [125, 63] on input "Set Up [DATE] 7am-:8:30Am" at bounding box center [159, 61] width 73 height 7
click at [124, 63] on input "Set Up [DATE] 7am-:8:30Am" at bounding box center [159, 61] width 73 height 7
type input "Set Up [DATE] 7am-:8:30Am"
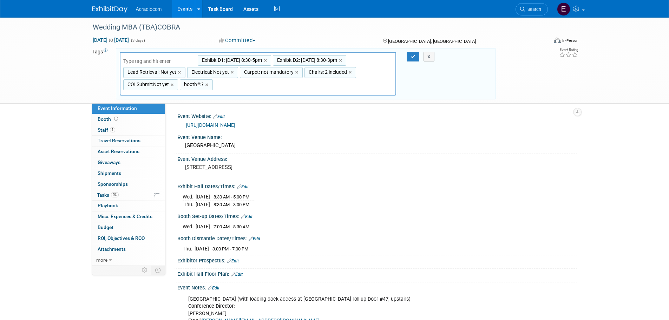
type input "Set Up [DATE] 7am-:8:30Am, Exhibit D1: [DATE] 8:30-5pm, Exhibit D2: [DATE] 8:30…"
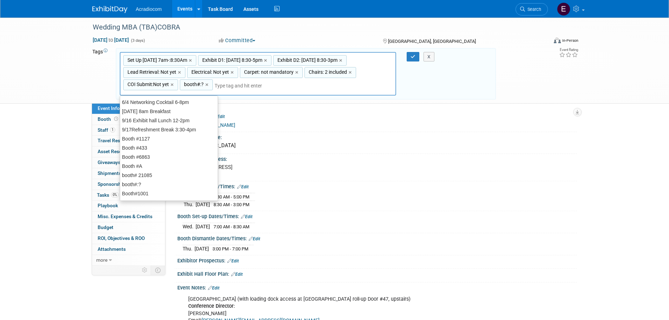
click at [124, 62] on div "Set Up [DATE] 7am-:8:30Am ×" at bounding box center [159, 60] width 73 height 11
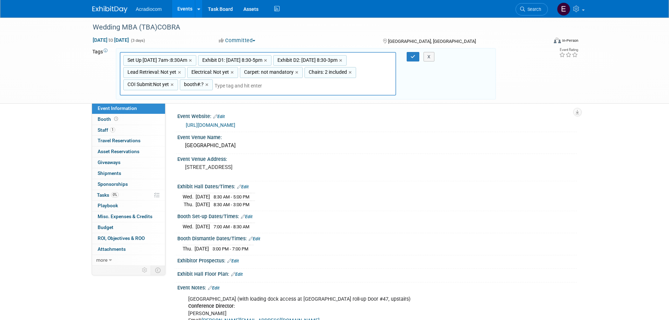
click at [125, 60] on div "Set Up [DATE] 7am-:8:30Am ×" at bounding box center [159, 60] width 73 height 11
type input "Set Up [DATE] 7am-:8:30Am"
click at [124, 61] on input "Set Up [DATE] 7am-:8:30Am" at bounding box center [159, 61] width 73 height 7
click at [123, 61] on input "Set Up [DATE] 7am-:8:30Am" at bounding box center [159, 61] width 73 height 7
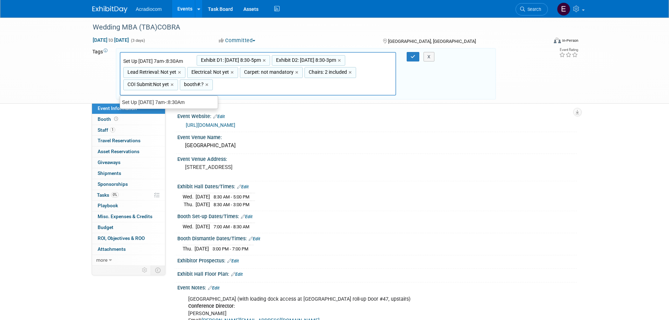
click at [123, 61] on input "Set Up [DATE] 7am-:8:30Am" at bounding box center [159, 61] width 73 height 7
click at [126, 61] on input "Set Up [DATE] 7am-:8:30Am" at bounding box center [159, 61] width 73 height 7
click at [125, 62] on input "Set Up [DATE] 7am-:8:30Am" at bounding box center [159, 61] width 73 height 7
click at [125, 61] on input "Set Up [DATE] 7am-:8:30Am" at bounding box center [159, 61] width 73 height 7
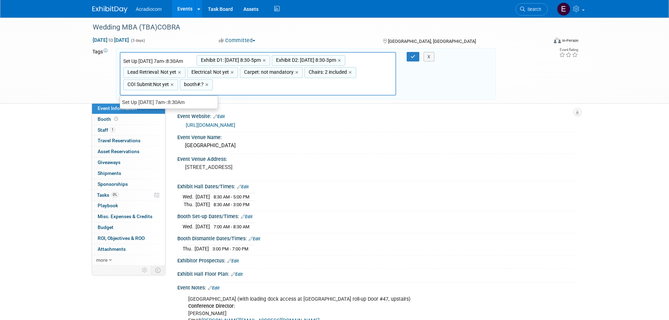
click at [125, 61] on input "Set Up [DATE] 7am-:8:30Am" at bounding box center [159, 61] width 73 height 7
click at [166, 60] on input "Set Up [DATE] 7am-:8:30Am" at bounding box center [159, 61] width 73 height 7
click at [176, 61] on input "Set Up [DATE] 7am-:8:30Am" at bounding box center [159, 61] width 73 height 7
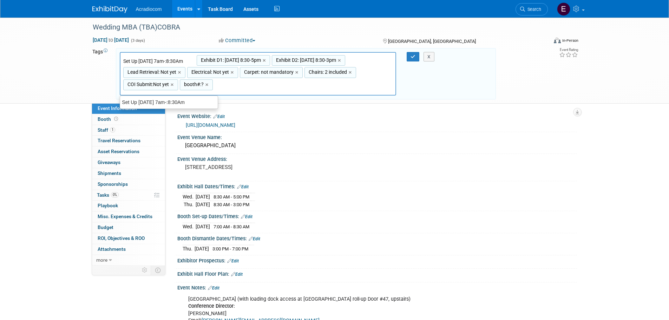
click at [176, 61] on input "Set Up [DATE] 7am-:8:30Am" at bounding box center [159, 61] width 73 height 7
click at [194, 58] on input "Set Up [DATE] 7am-:8:30Am" at bounding box center [159, 61] width 73 height 7
type input "Set Up [DATE] 7am-:8:30Am"
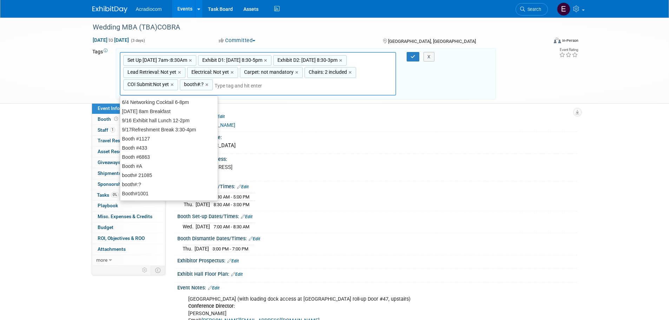
click at [194, 83] on span "booth#:?" at bounding box center [193, 84] width 21 height 7
type input "booth#:?"
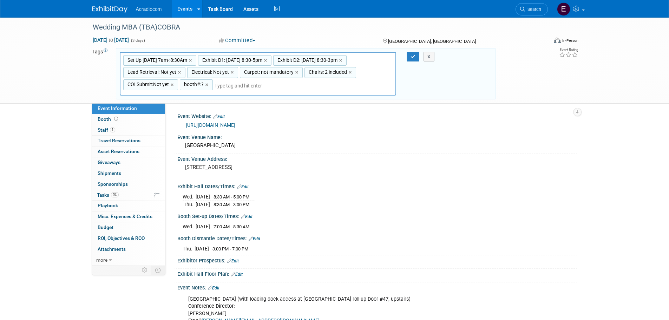
click at [194, 83] on span "booth#:?" at bounding box center [193, 84] width 21 height 7
type input "booth#:?"
click at [202, 86] on input "booth#:?" at bounding box center [208, 85] width 56 height 7
type input "booth#2247"
type input "Set Up [DATE] 7am-:8:30Am, Exhibit D1: [DATE] 8:30-5pm, Exhibit D2: [DATE] 8:30…"
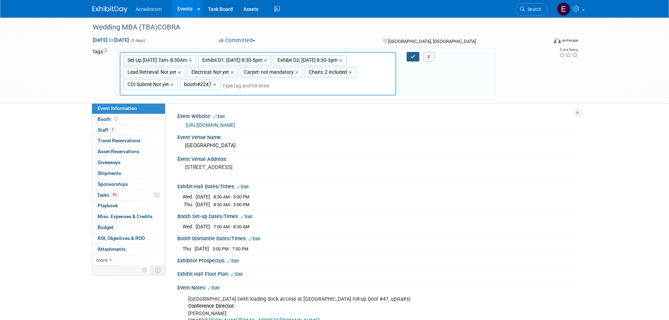
click at [413, 58] on icon "button" at bounding box center [413, 56] width 5 height 5
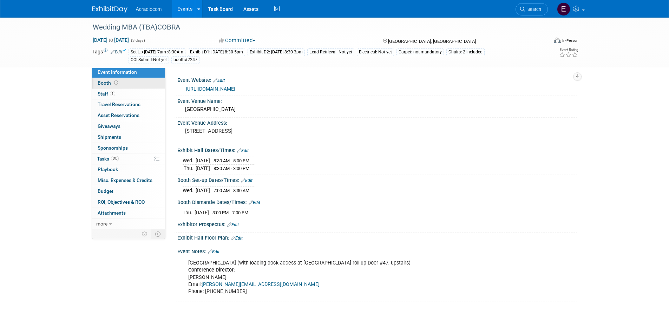
click at [115, 78] on link "Booth" at bounding box center [128, 83] width 73 height 11
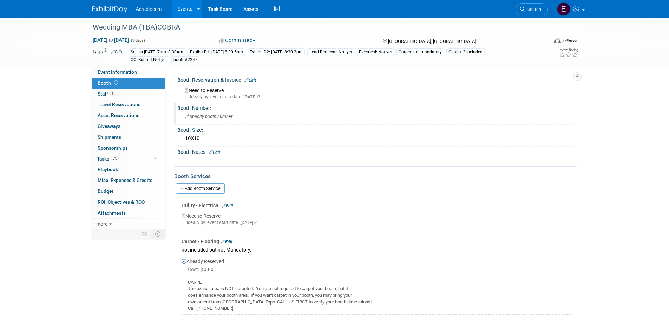
click at [203, 119] on span "Specify booth number" at bounding box center [208, 116] width 47 height 5
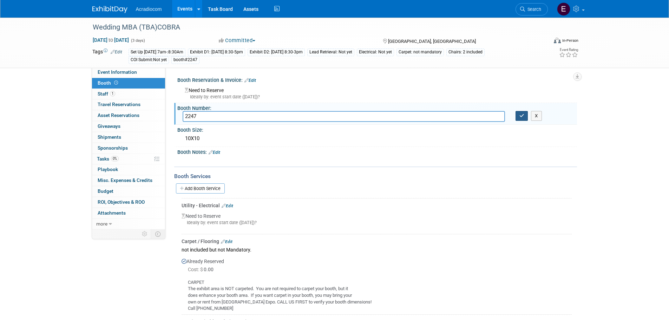
type input "2247"
click at [517, 118] on button "button" at bounding box center [522, 116] width 13 height 10
